Goal: Information Seeking & Learning: Learn about a topic

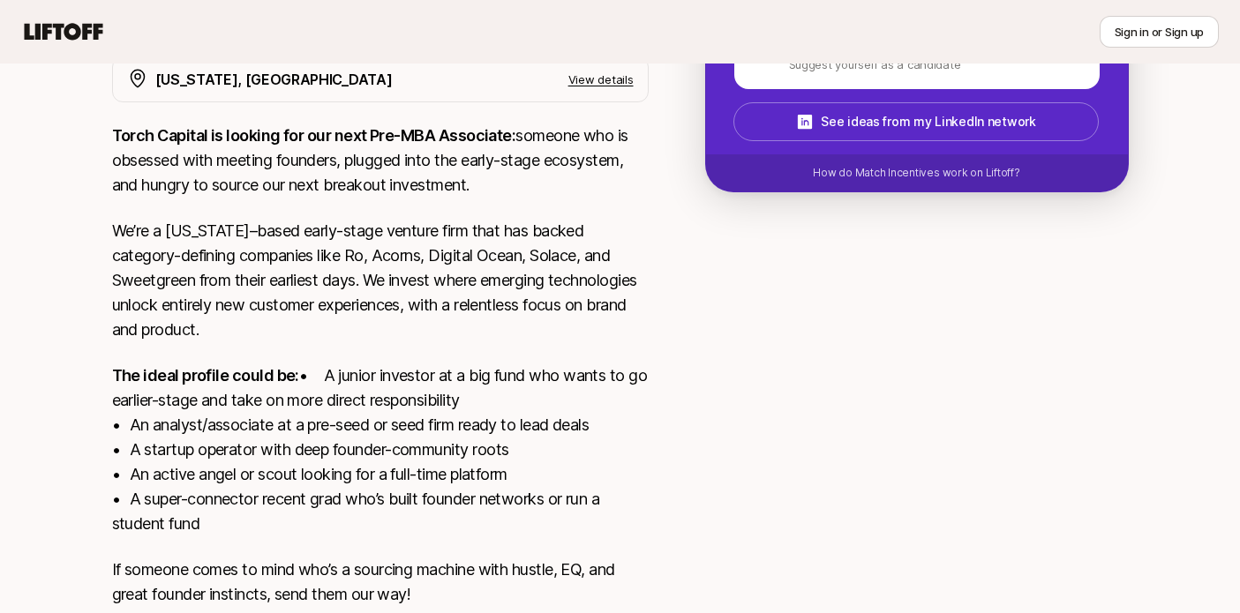
scroll to position [470, 0]
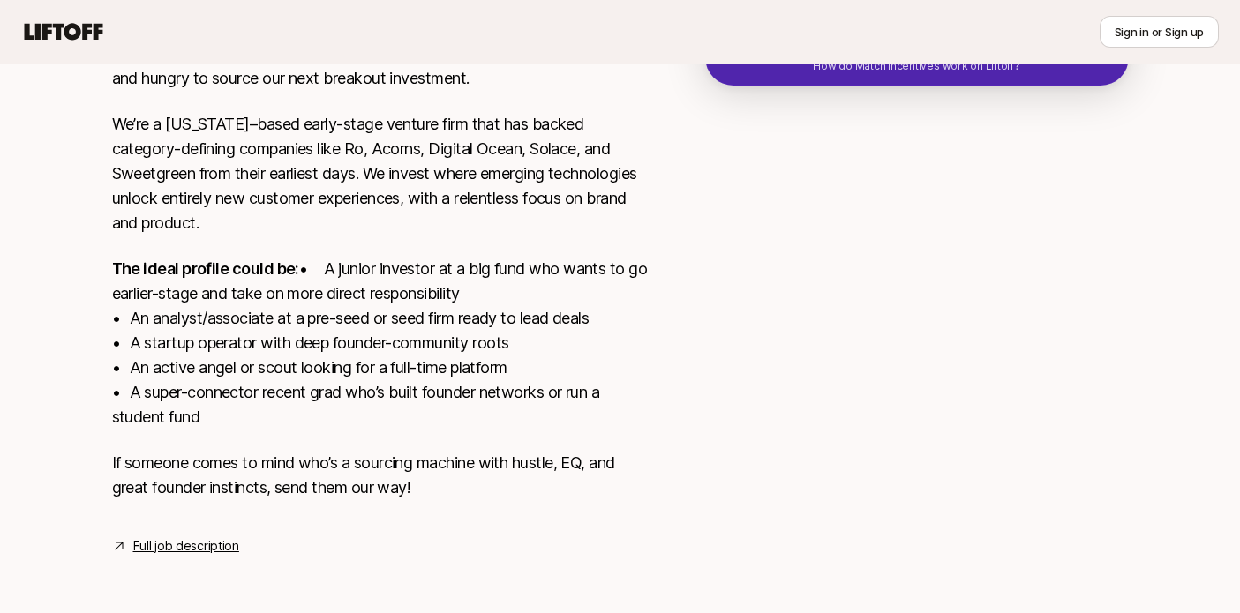
click at [437, 362] on p "The ideal profile could be: • A junior investor at a big fund who wants to go e…" at bounding box center [380, 343] width 537 height 173
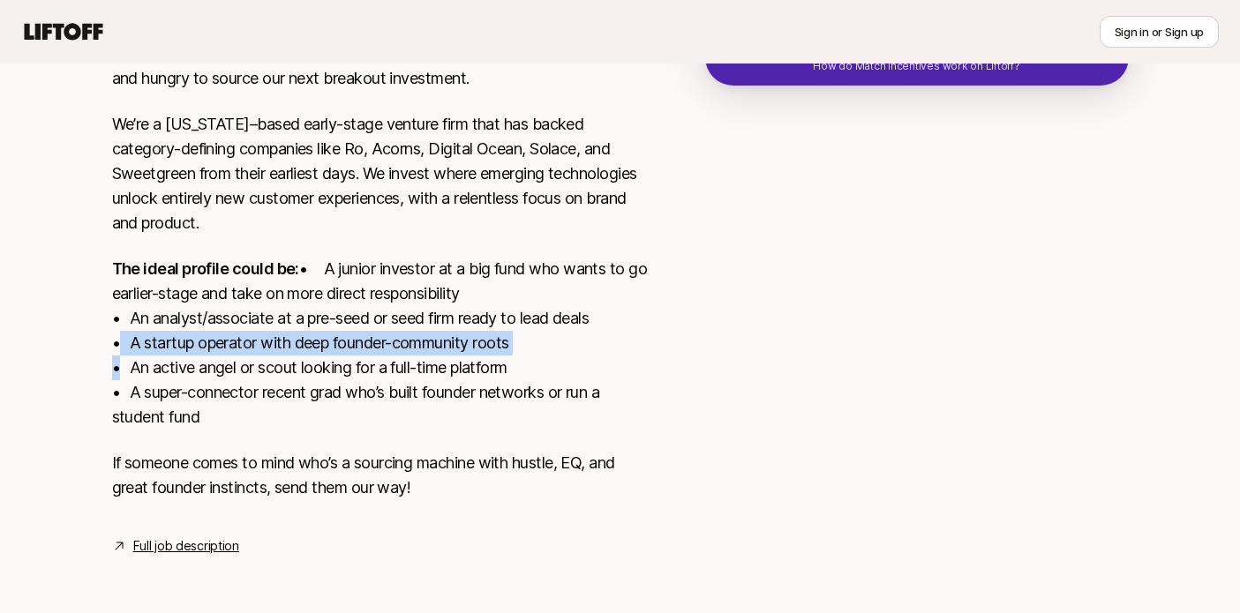
click at [437, 362] on p "The ideal profile could be: • A junior investor at a big fund who wants to go e…" at bounding box center [380, 343] width 537 height 173
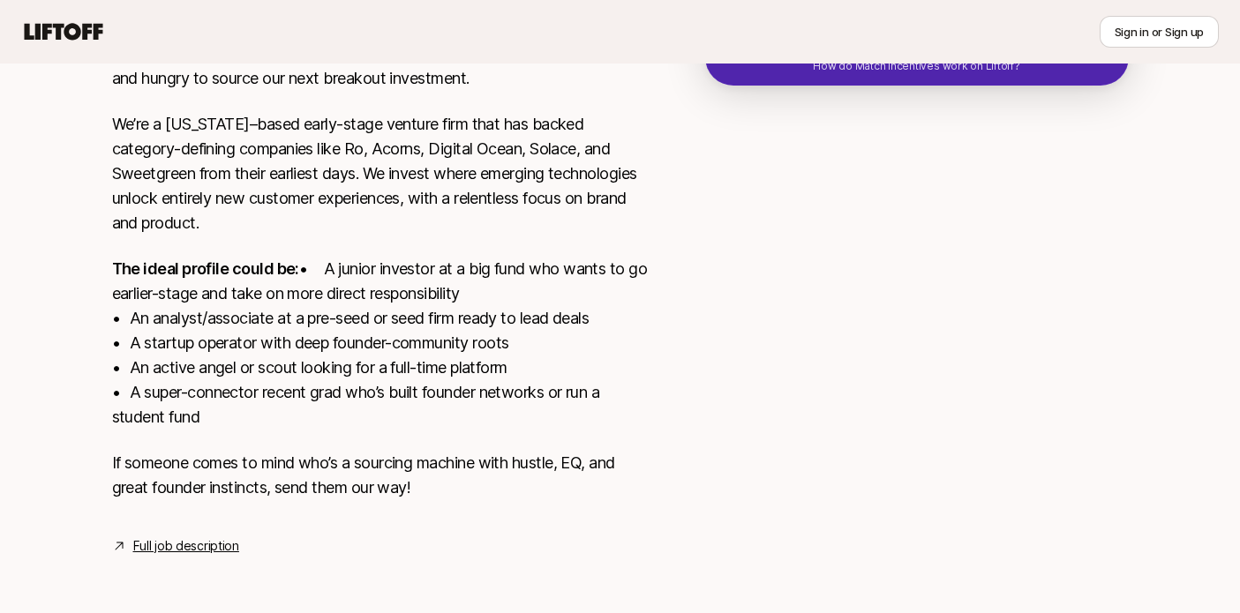
click at [433, 386] on p "The ideal profile could be: • A junior investor at a big fund who wants to go e…" at bounding box center [380, 343] width 537 height 173
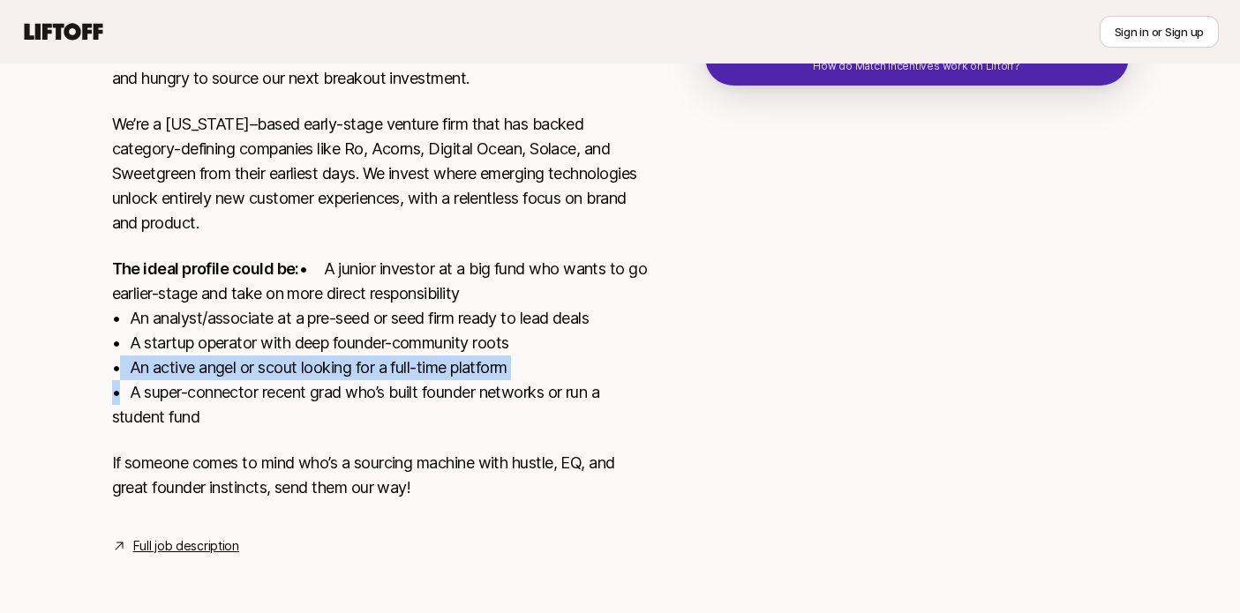
click at [433, 386] on p "The ideal profile could be: • A junior investor at a big fund who wants to go e…" at bounding box center [380, 343] width 537 height 173
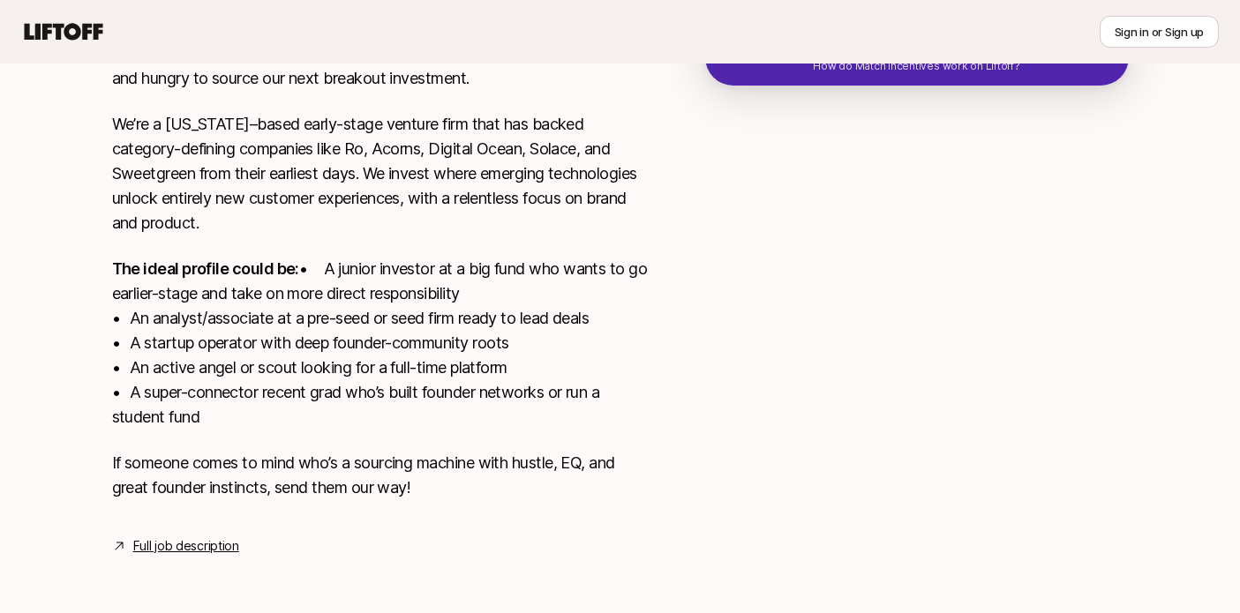
click at [436, 415] on p "The ideal profile could be: • A junior investor at a big fund who wants to go e…" at bounding box center [380, 343] width 537 height 173
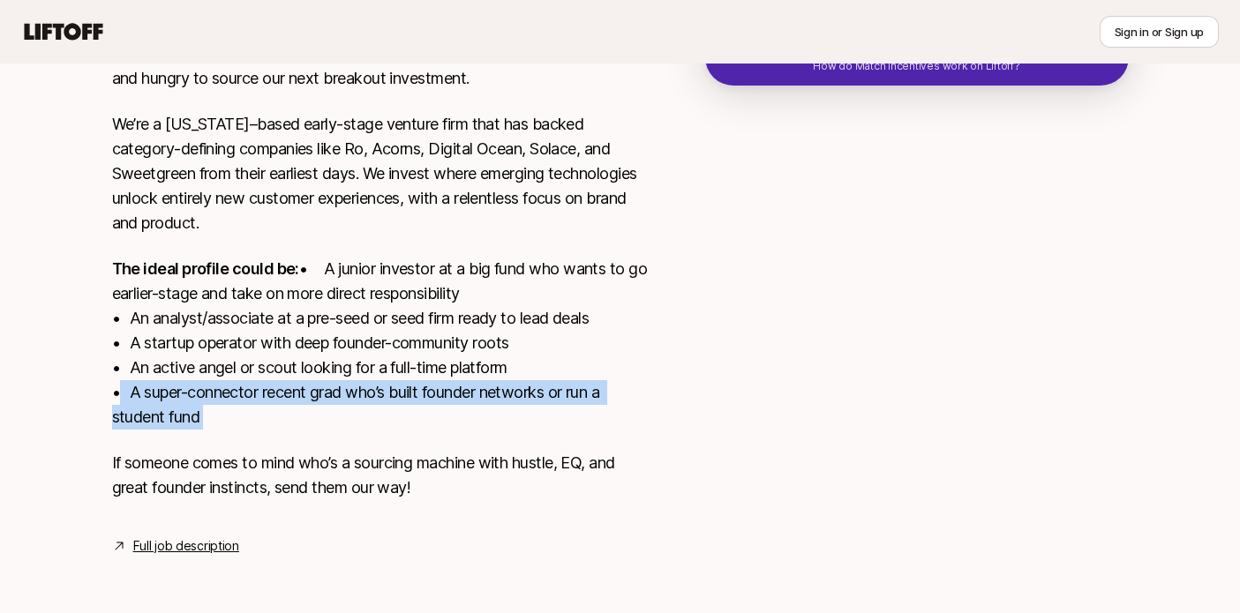
click at [436, 415] on p "The ideal profile could be: • A junior investor at a big fund who wants to go e…" at bounding box center [380, 343] width 537 height 173
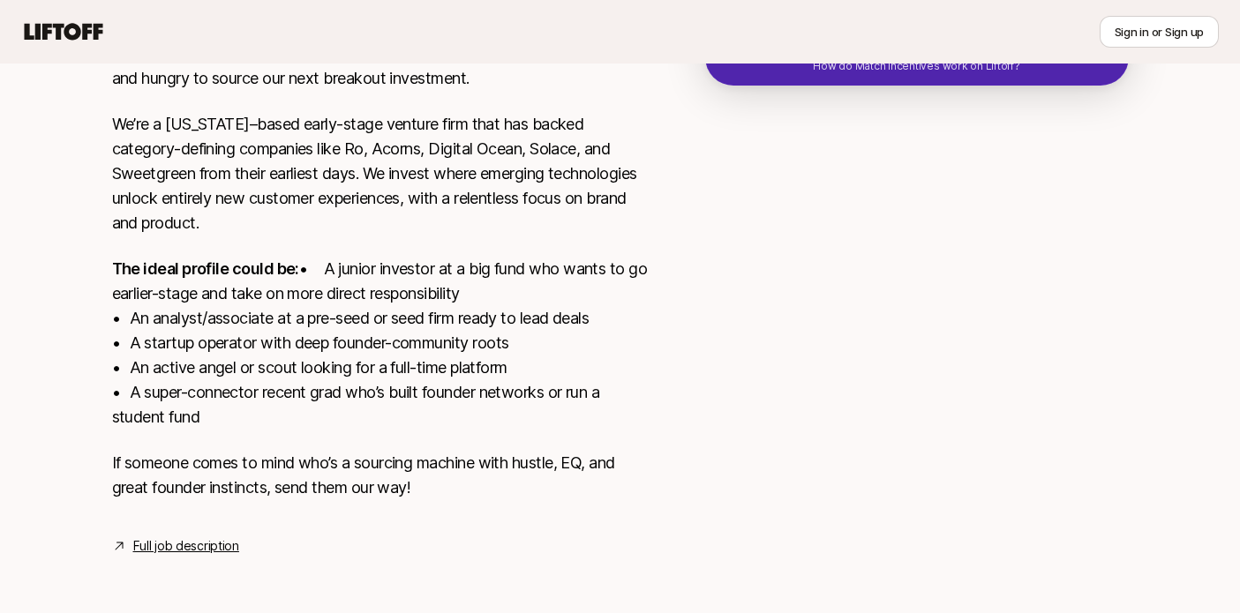
click at [436, 415] on p "The ideal profile could be: • A junior investor at a big fund who wants to go e…" at bounding box center [380, 343] width 537 height 173
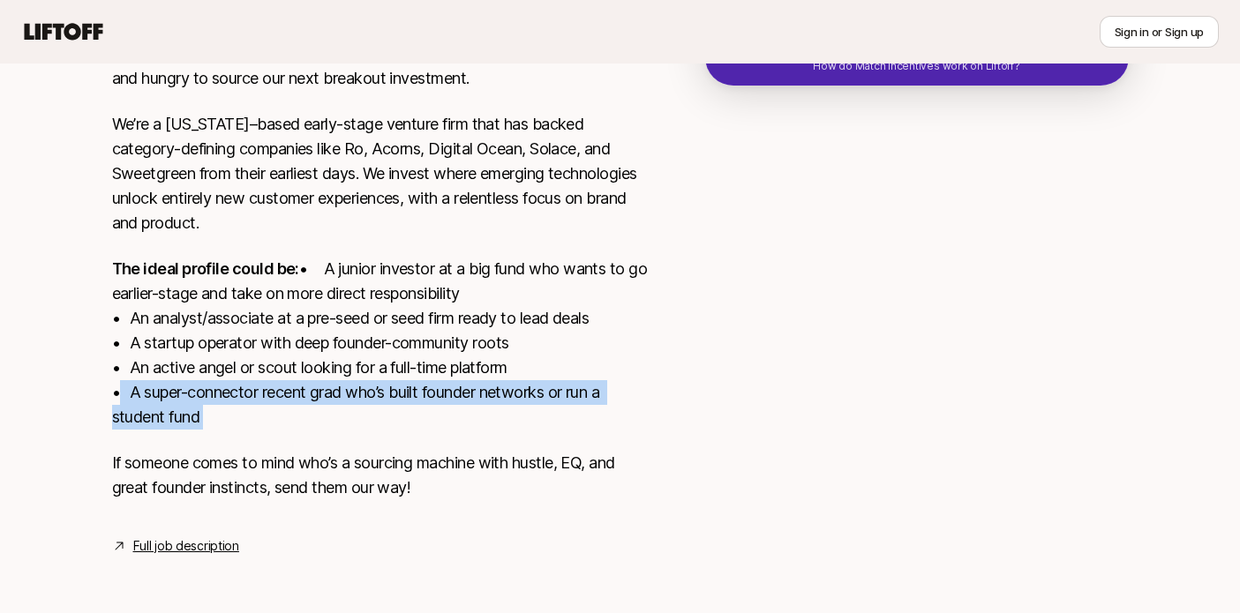
click at [436, 415] on p "The ideal profile could be: • A junior investor at a big fund who wants to go e…" at bounding box center [380, 343] width 537 height 173
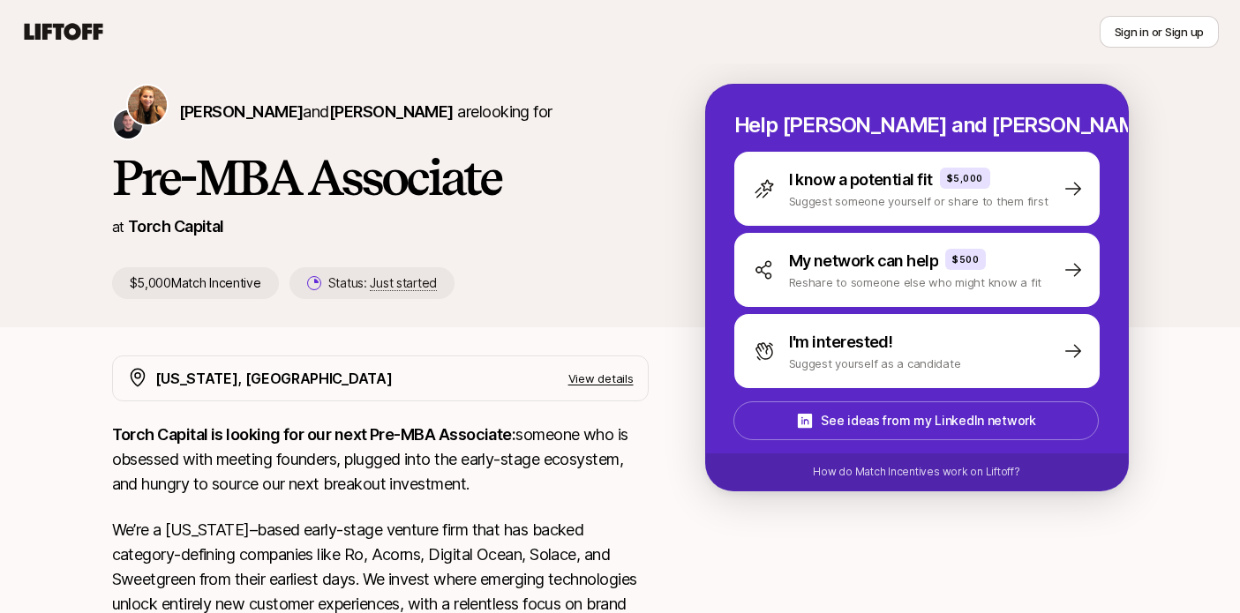
scroll to position [0, 0]
